Goal: Information Seeking & Learning: Understand process/instructions

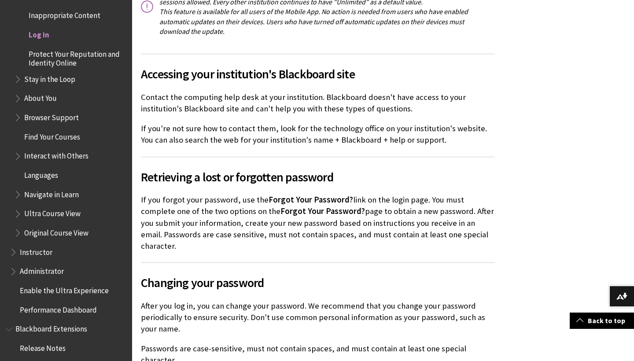
scroll to position [1855, 0]
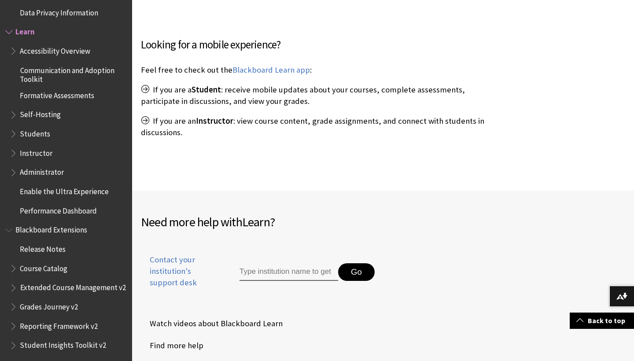
scroll to position [347, 0]
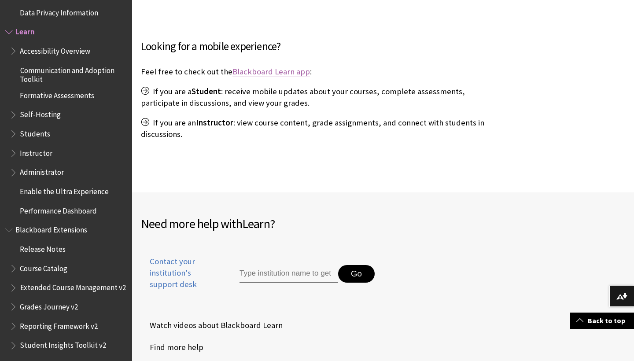
click at [258, 71] on link "Blackboard Learn app" at bounding box center [272, 71] width 78 height 11
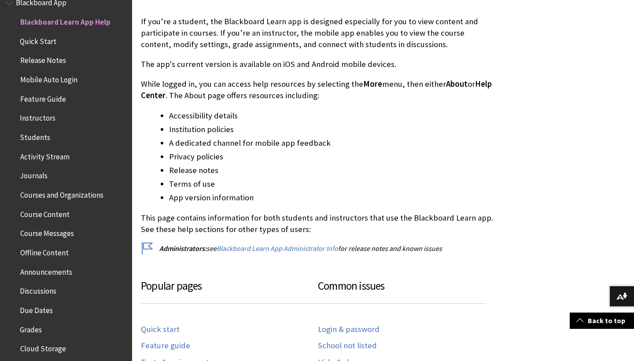
scroll to position [259, 0]
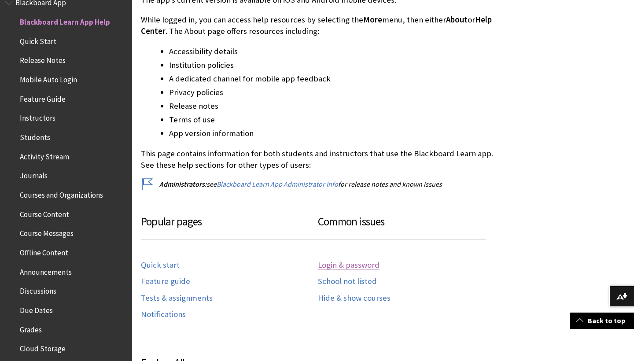
click at [342, 267] on link "Login & password" at bounding box center [349, 265] width 62 height 10
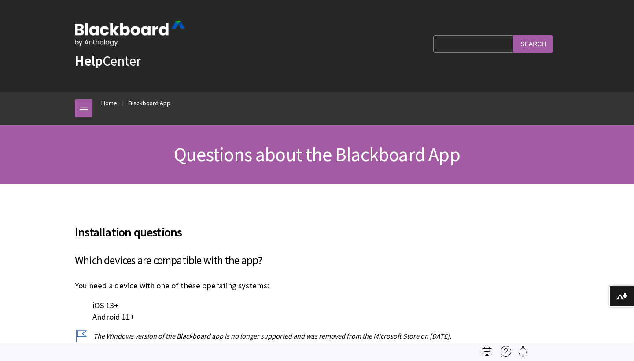
scroll to position [493, 0]
